Goal: Information Seeking & Learning: Learn about a topic

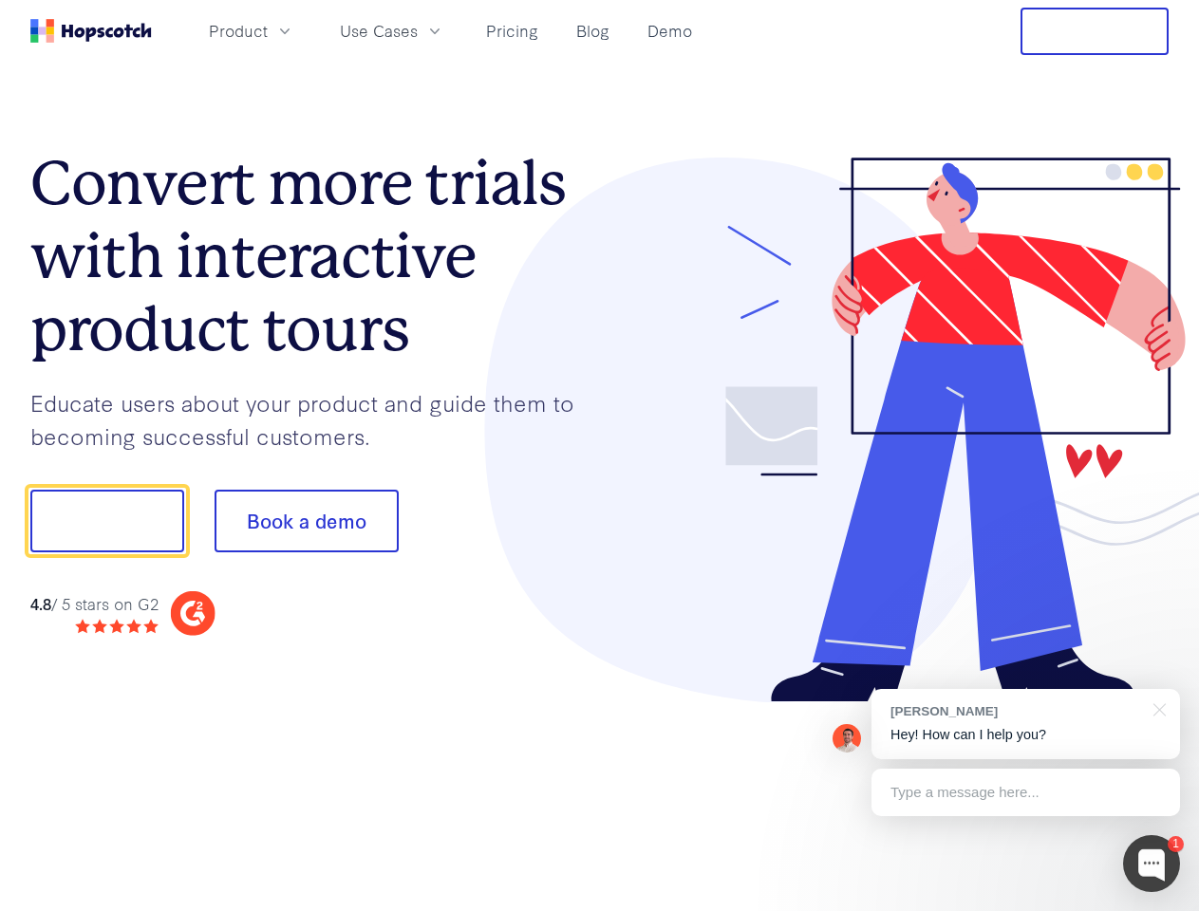
click at [600, 456] on div at bounding box center [885, 431] width 570 height 546
click at [268, 30] on span "Product" at bounding box center [238, 31] width 59 height 24
click at [418, 30] on span "Use Cases" at bounding box center [379, 31] width 78 height 24
click at [1095, 31] on button "Free Trial" at bounding box center [1095, 31] width 148 height 47
click at [106, 521] on button "Show me!" at bounding box center [107, 521] width 154 height 63
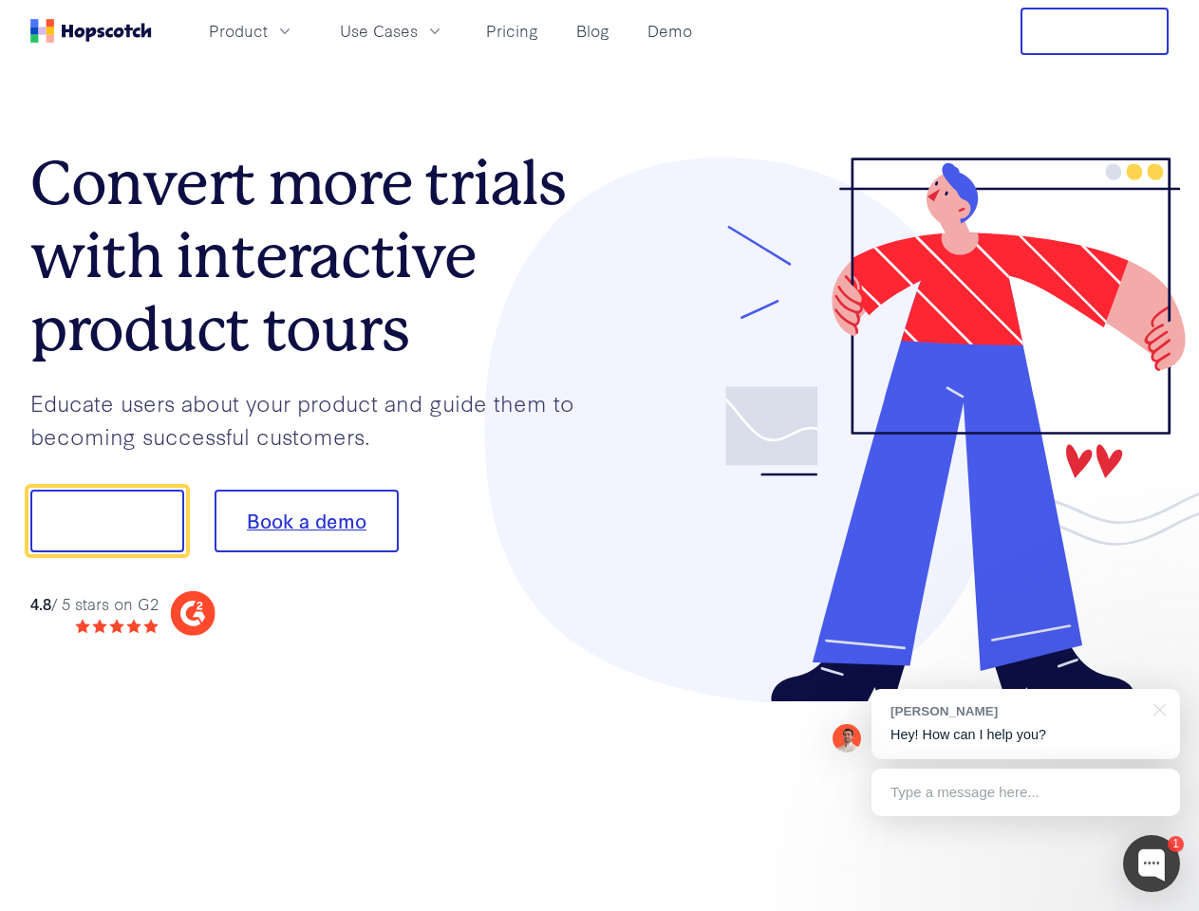
click at [306, 521] on button "Book a demo" at bounding box center [307, 521] width 184 height 63
click at [1152, 864] on div at bounding box center [1151, 863] width 57 height 57
click at [1025, 724] on div "[PERSON_NAME] Hey! How can I help you?" at bounding box center [1025, 724] width 309 height 70
click at [1156, 708] on div at bounding box center [1156, 708] width 47 height 39
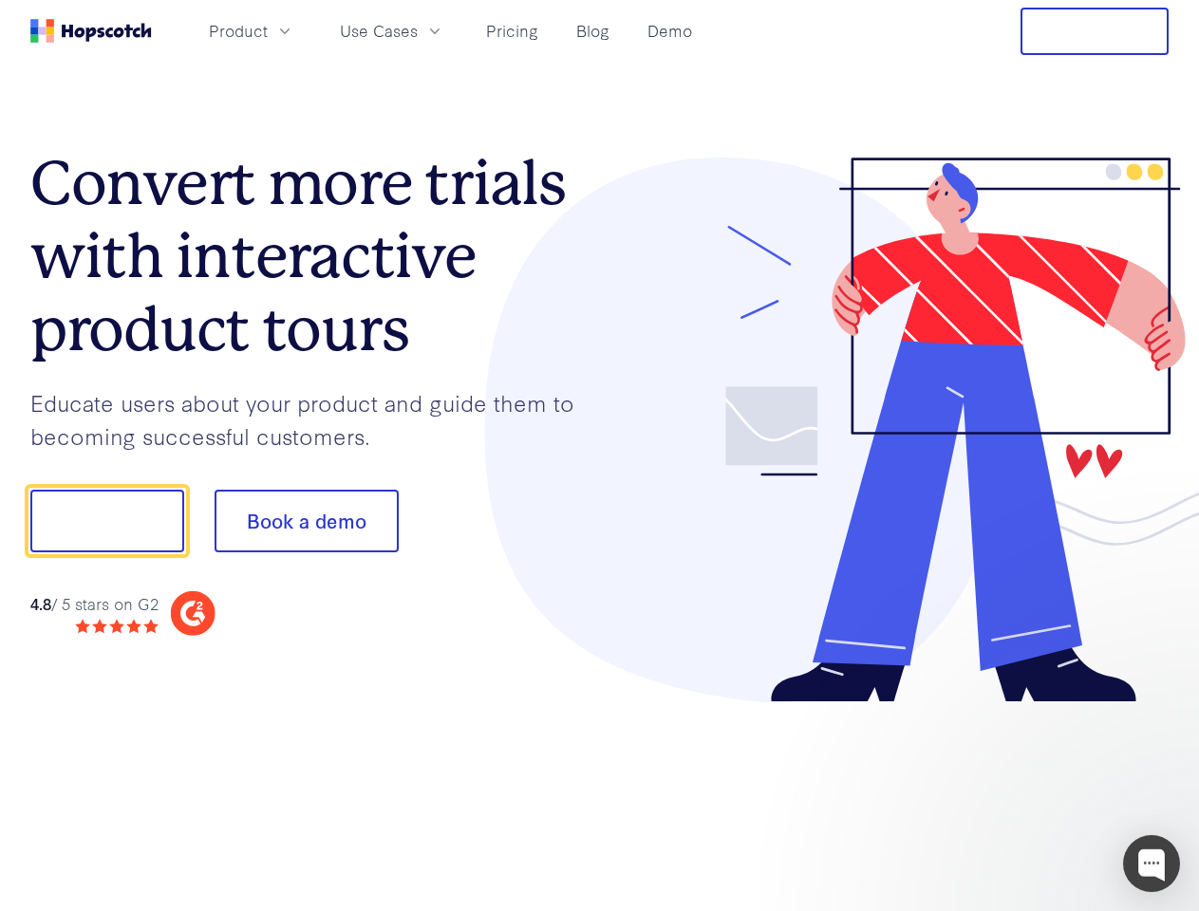
click at [1025, 793] on div at bounding box center [1002, 646] width 356 height 379
